Goal: Information Seeking & Learning: Learn about a topic

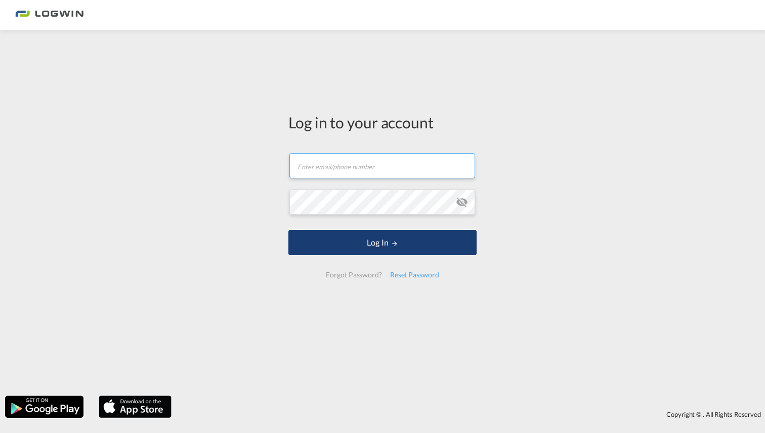
type input "[EMAIL_ADDRESS][DOMAIN_NAME]"
click at [373, 244] on button "Log In" at bounding box center [382, 242] width 188 height 25
